Goal: Find contact information: Find contact information

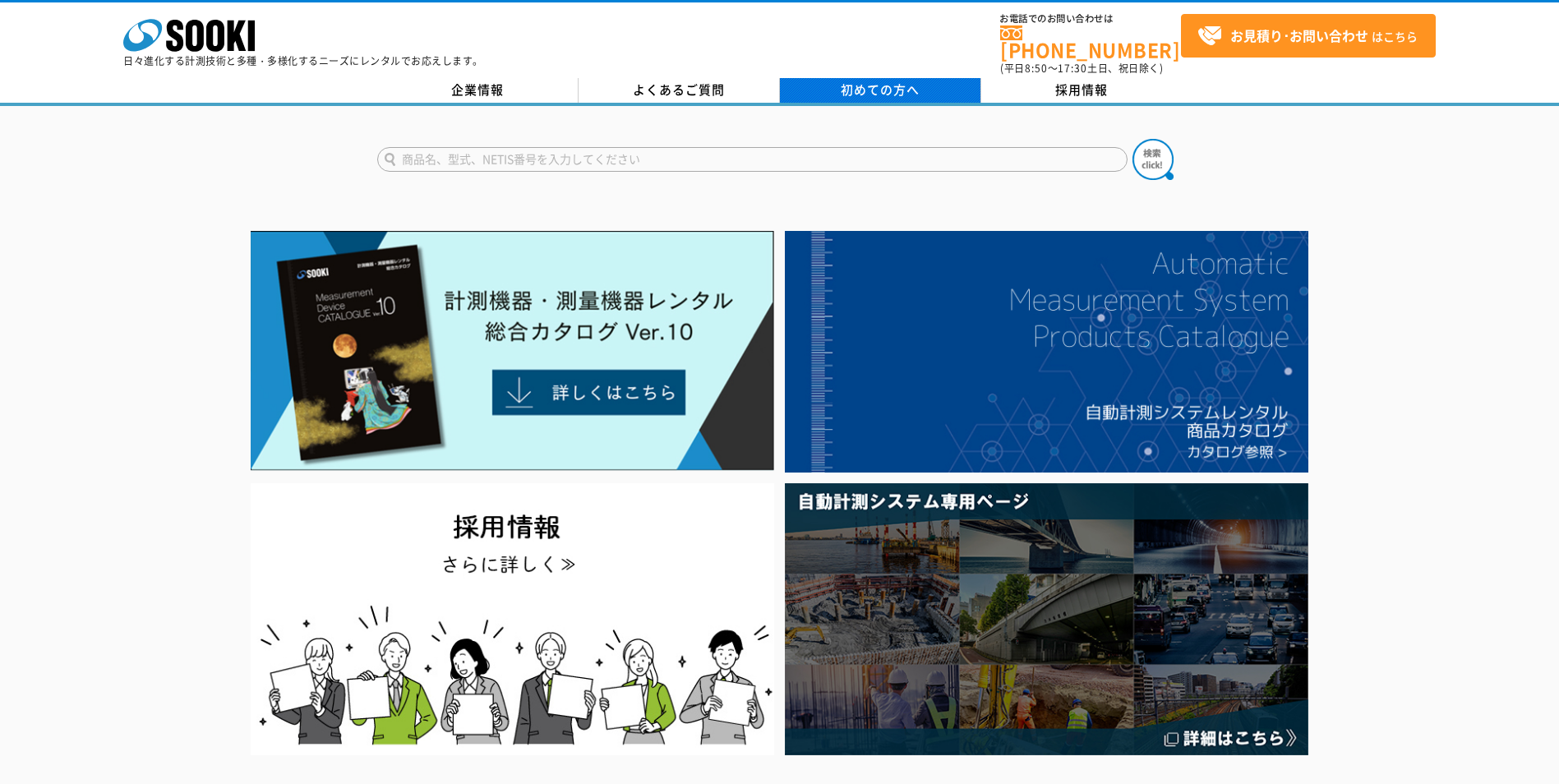
click at [951, 86] on link "初めての方へ" at bounding box center [880, 90] width 201 height 25
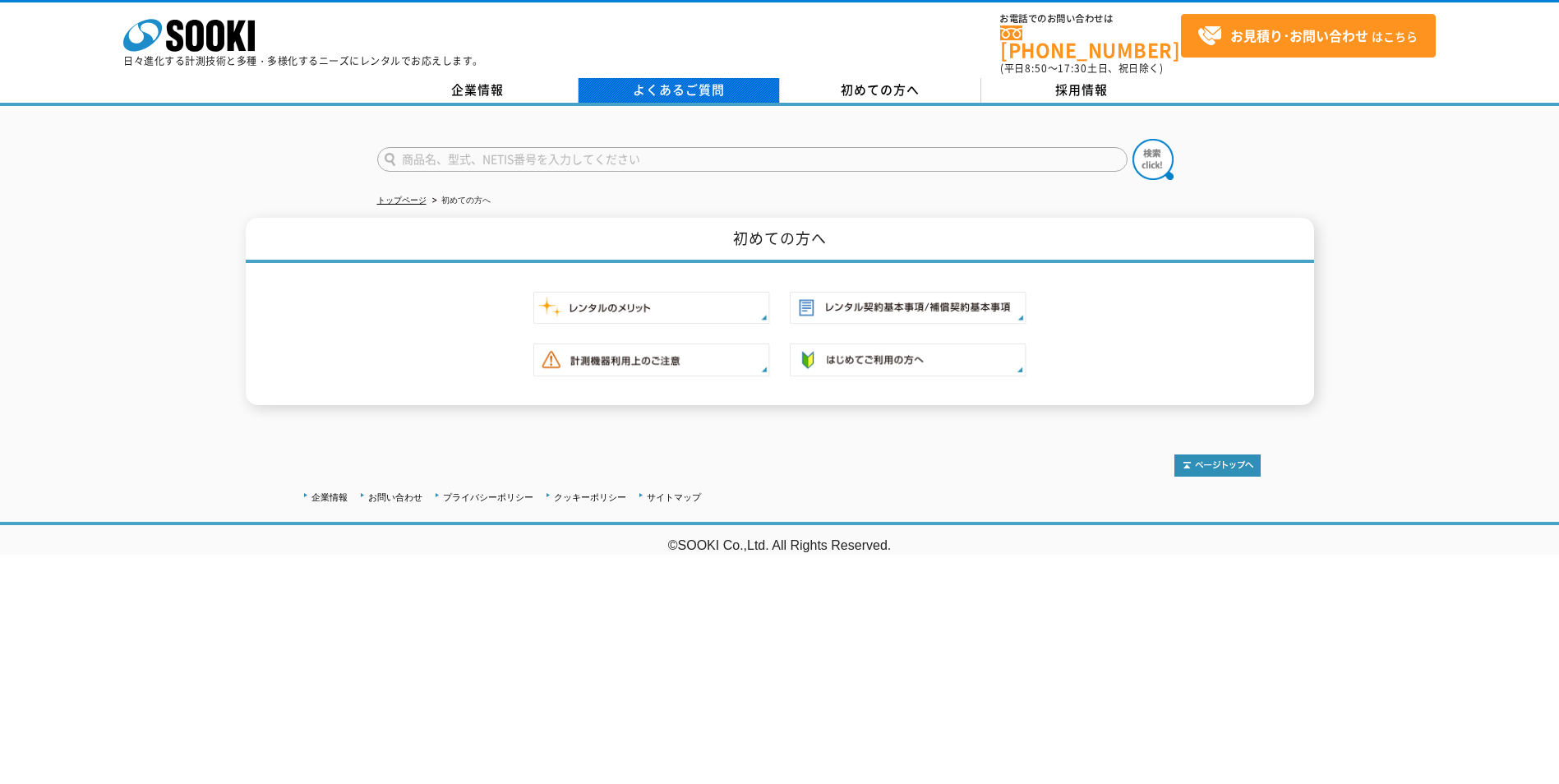
click at [677, 80] on link "よくあるご質問" at bounding box center [679, 90] width 201 height 25
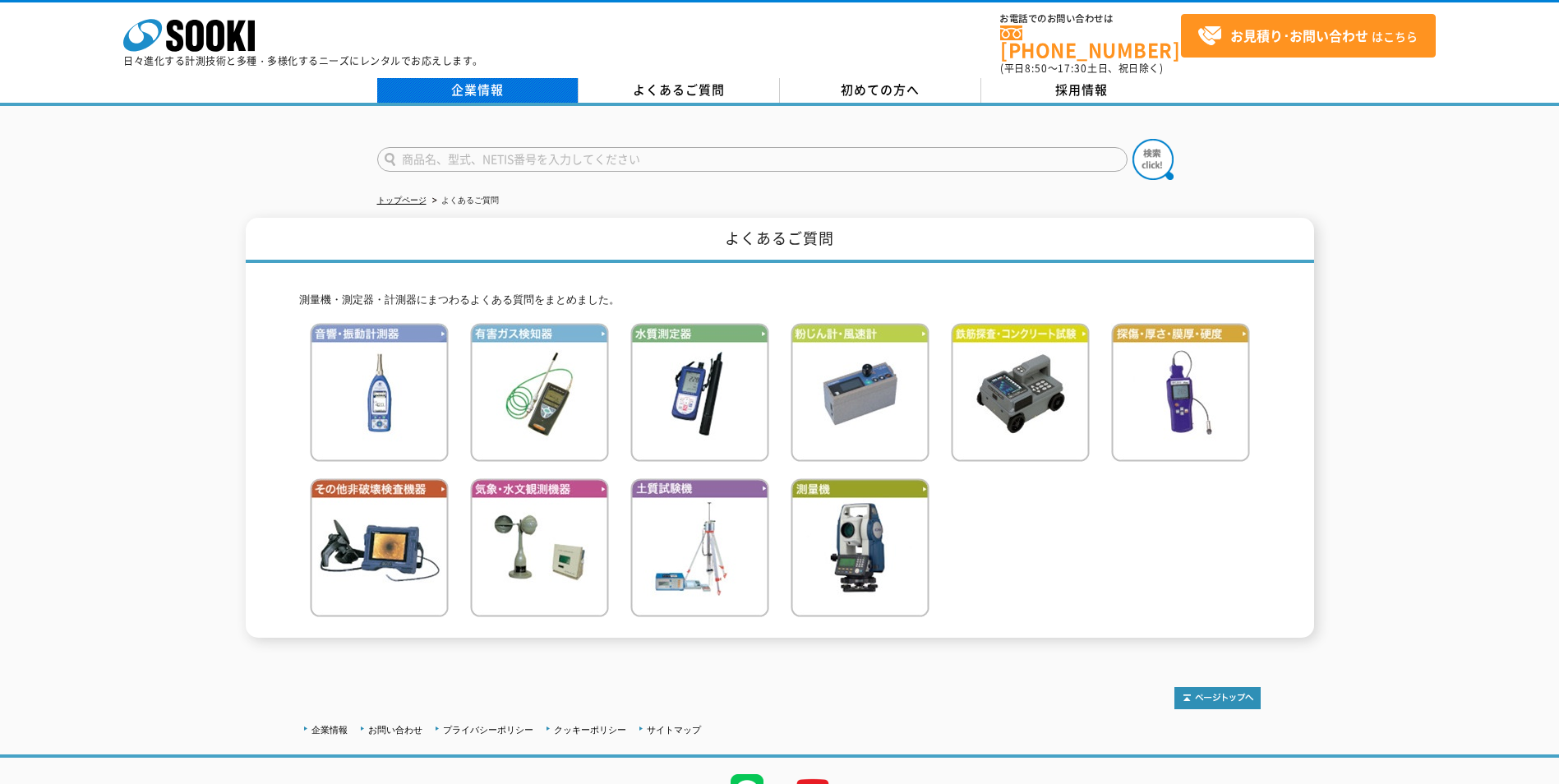
click at [485, 78] on link "企業情報" at bounding box center [477, 90] width 201 height 25
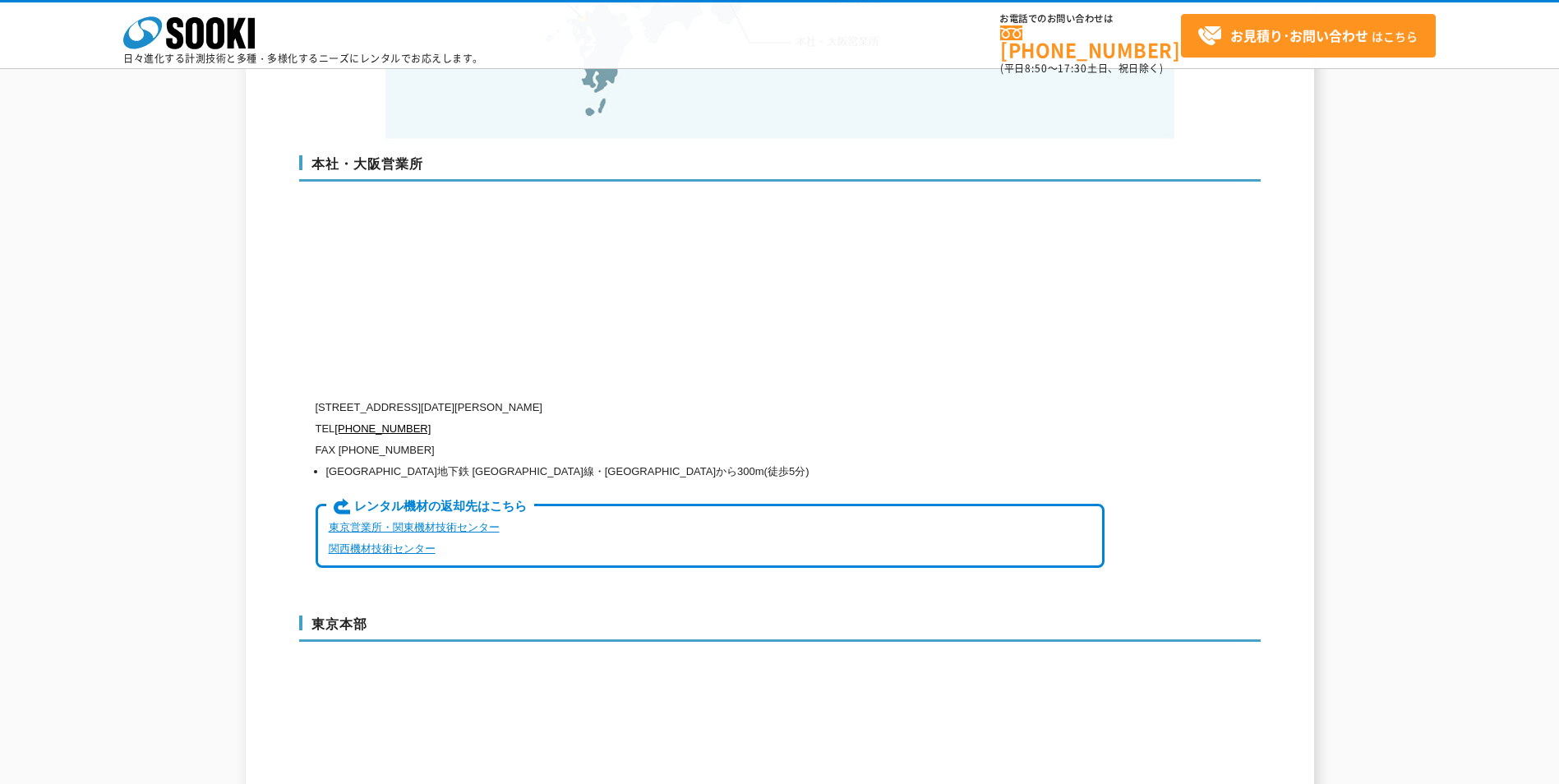
scroll to position [4108, 0]
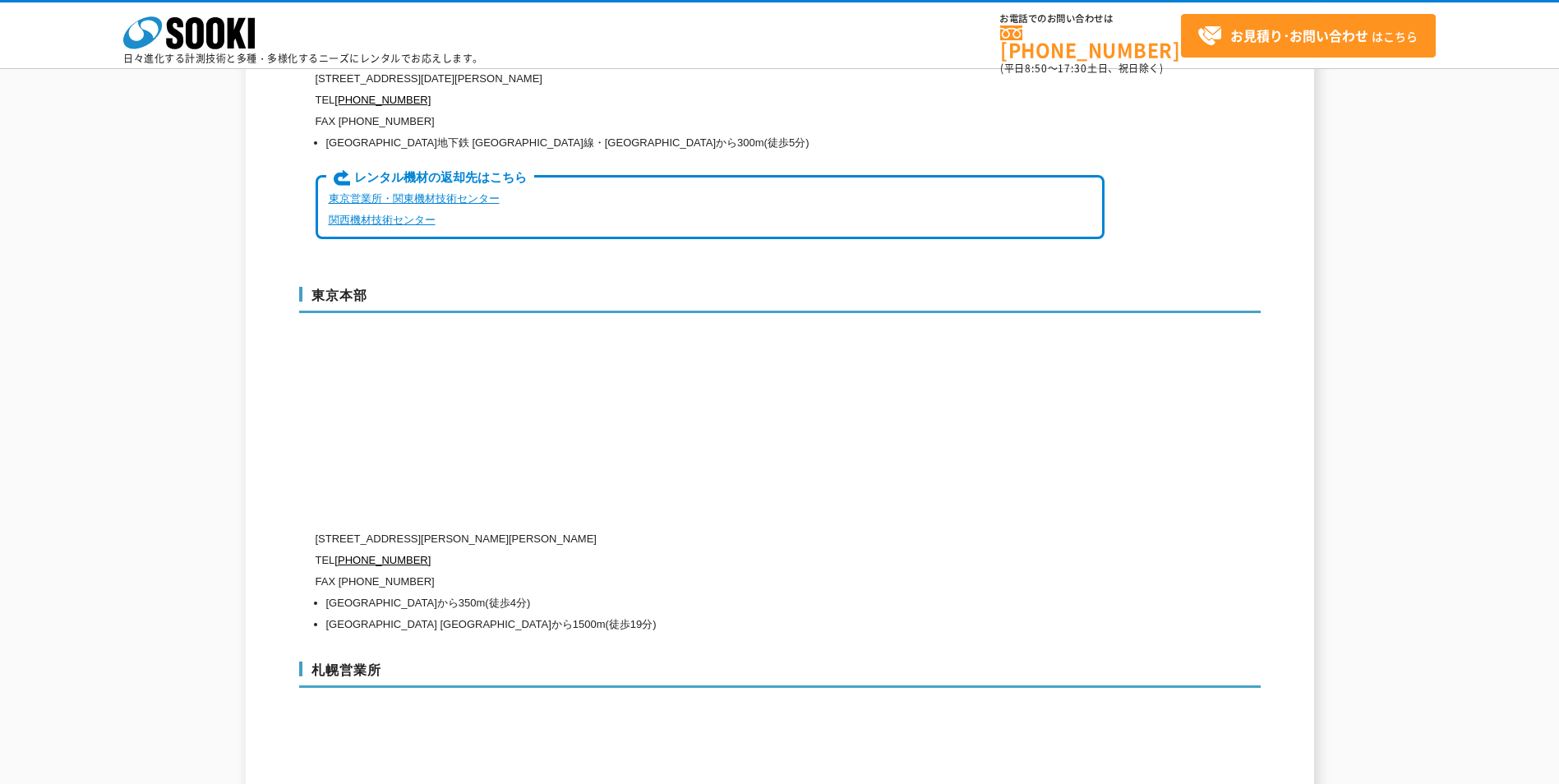
click at [463, 192] on link "東京営業所・関東機材技術センター" at bounding box center [414, 197] width 171 height 12
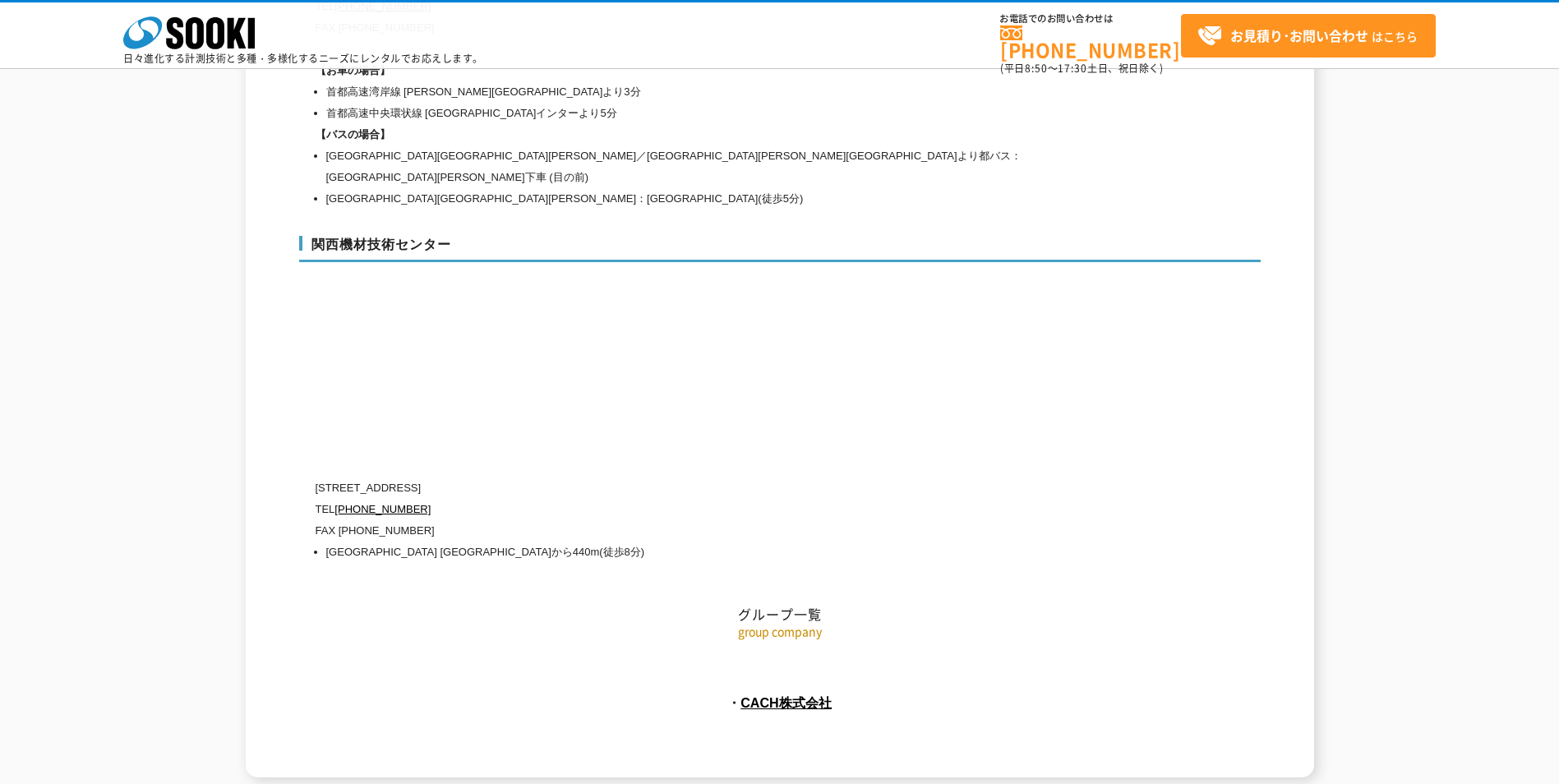
scroll to position [7348, 0]
